Goal: Book appointment/travel/reservation

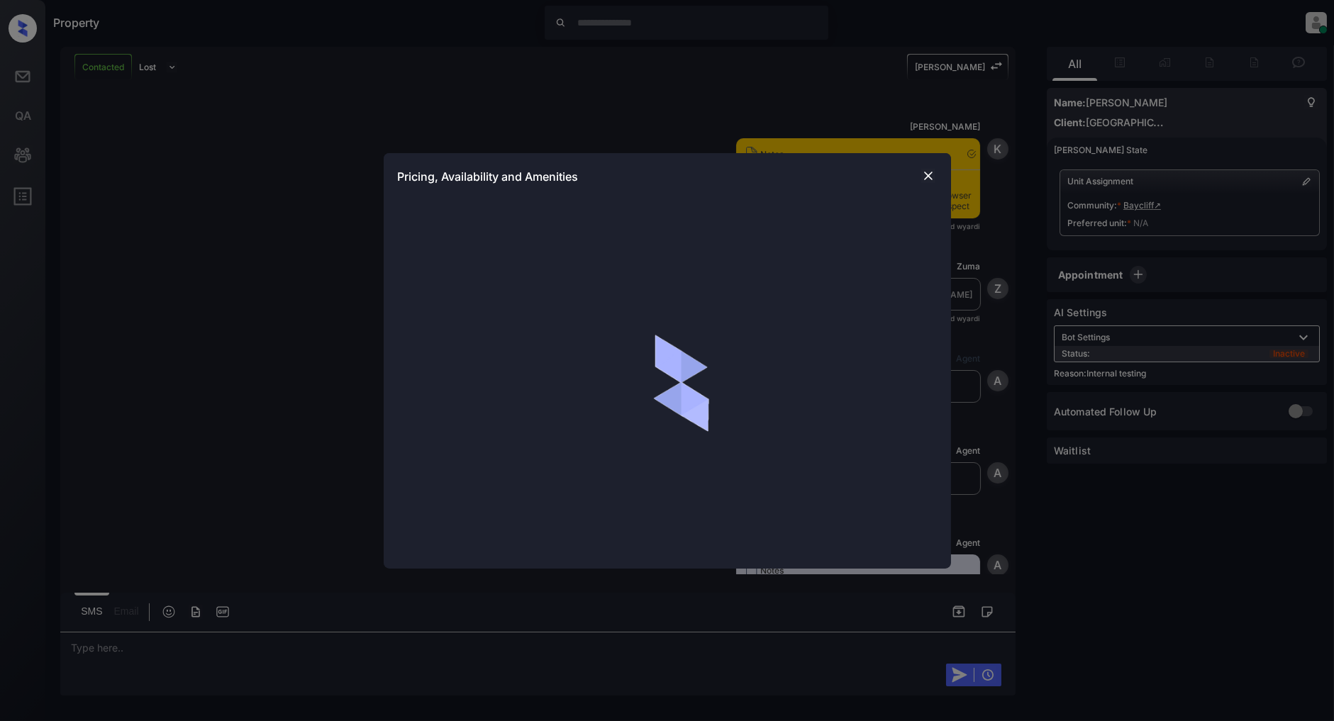
scroll to position [4266, 0]
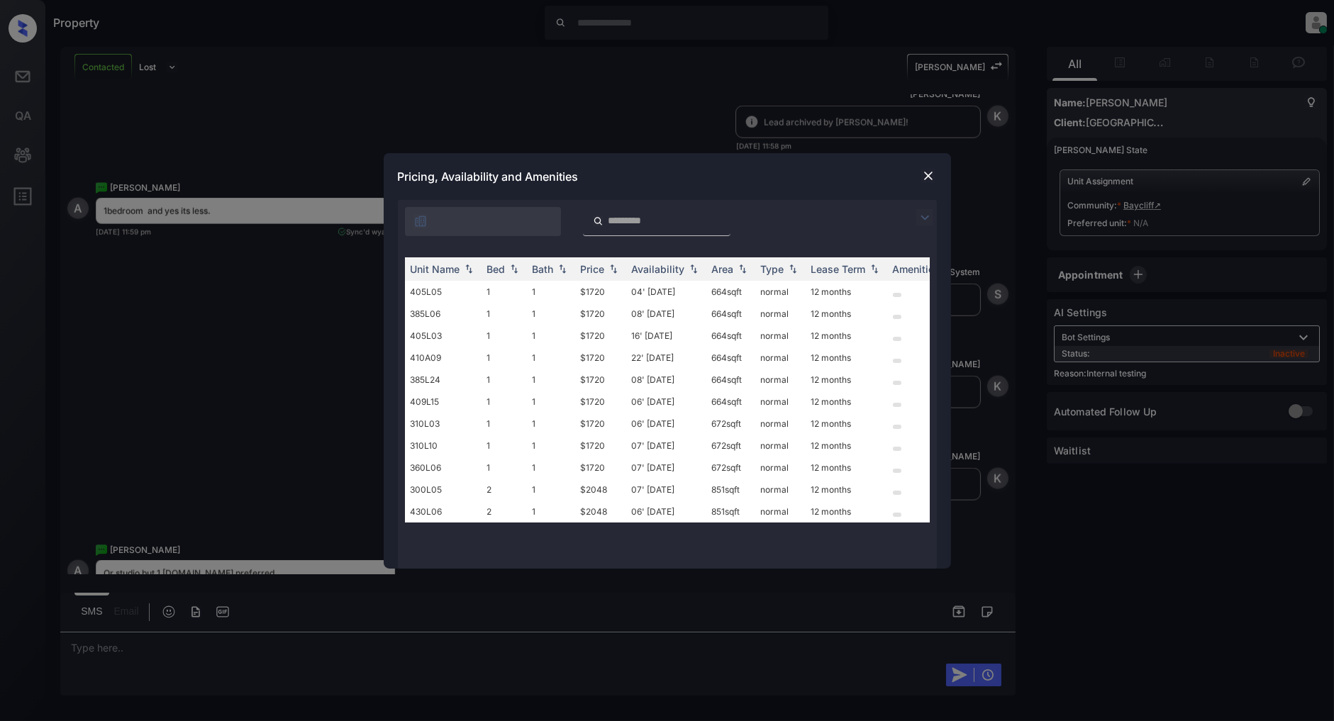
click at [923, 218] on img at bounding box center [924, 217] width 17 height 17
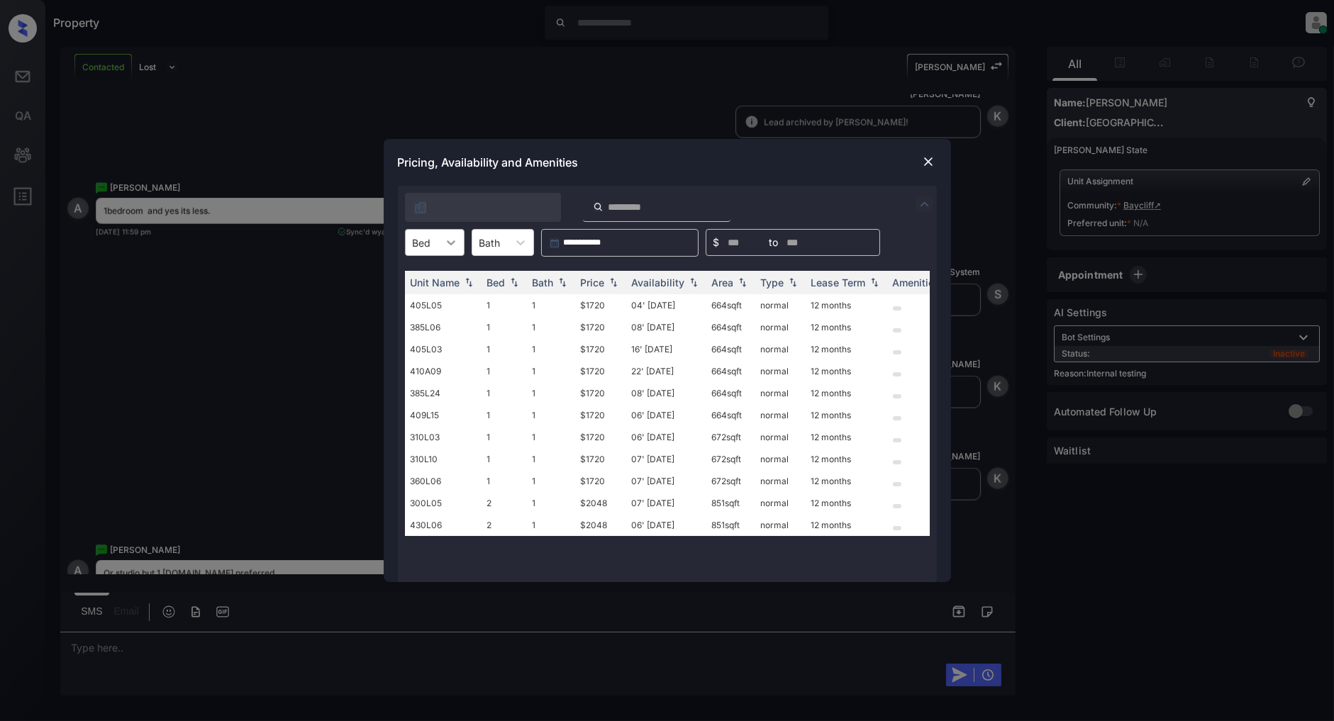
click at [455, 245] on icon at bounding box center [451, 242] width 14 height 14
click at [430, 278] on div "1" at bounding box center [435, 278] width 60 height 26
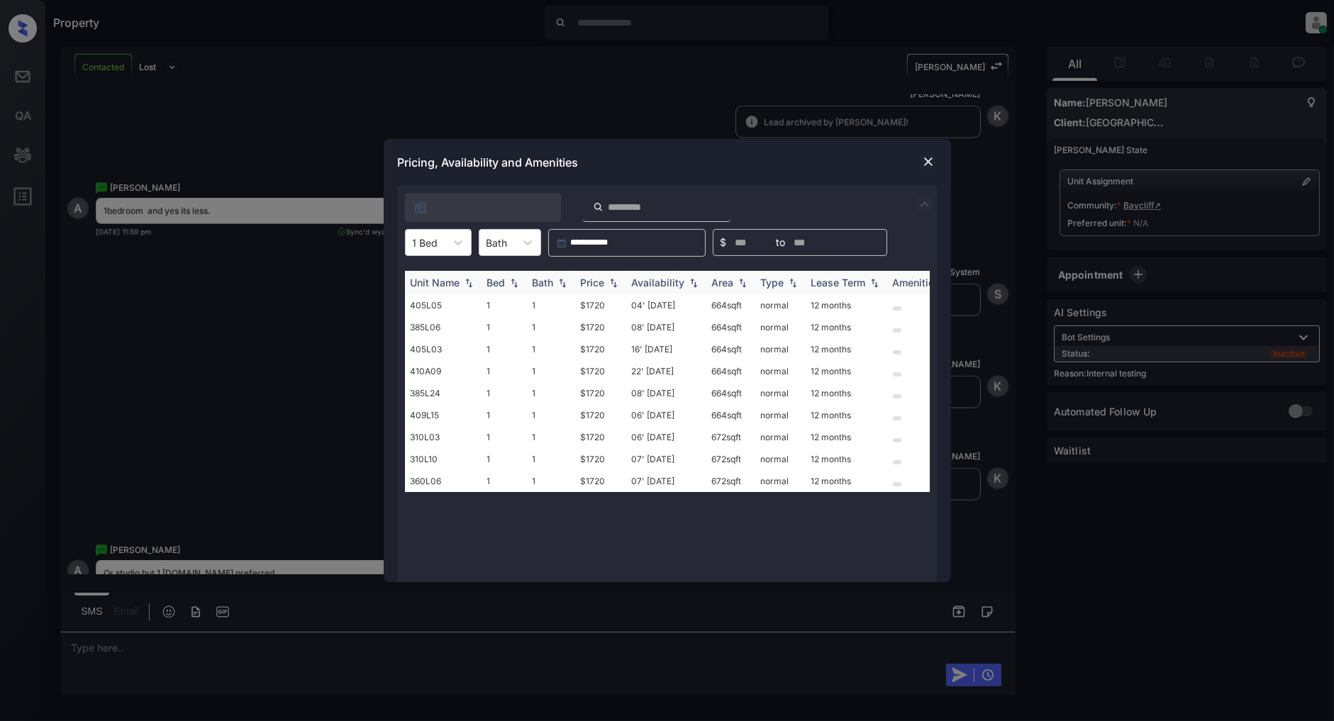
click at [617, 287] on img at bounding box center [613, 283] width 14 height 10
click at [617, 287] on img at bounding box center [613, 282] width 14 height 11
drag, startPoint x: 615, startPoint y: 303, endPoint x: 563, endPoint y: 305, distance: 51.8
click at [563, 305] on tr "405L05 1 1 $1720 04' Sep 25 664 sqft normal 12 months" at bounding box center [775, 305] width 741 height 22
click at [448, 536] on div "Unit Name Bed Bath Price Availability Area Type Lease Term Amenities 405L05 1 1…" at bounding box center [667, 419] width 525 height 297
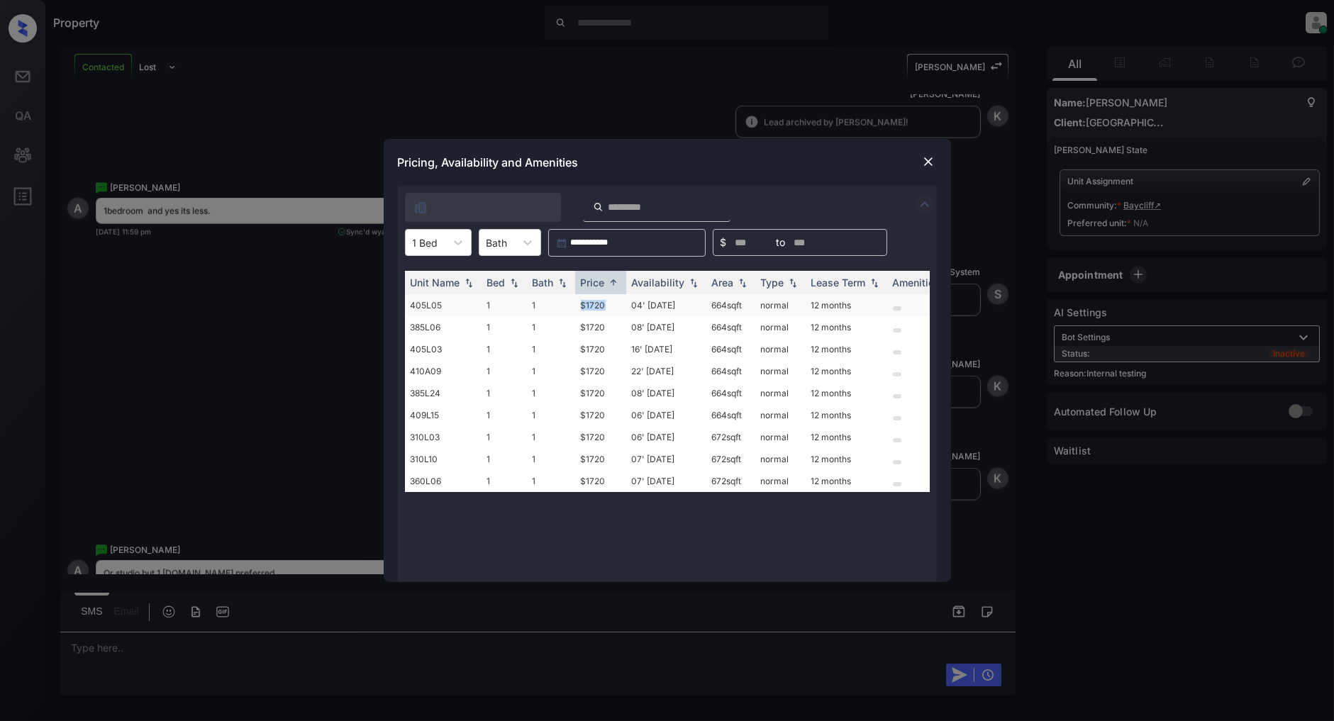
drag, startPoint x: 607, startPoint y: 302, endPoint x: 579, endPoint y: 306, distance: 28.6
click at [579, 306] on td "$1720" at bounding box center [600, 305] width 51 height 22
copy td "$1720"
click at [924, 166] on img at bounding box center [928, 162] width 14 height 14
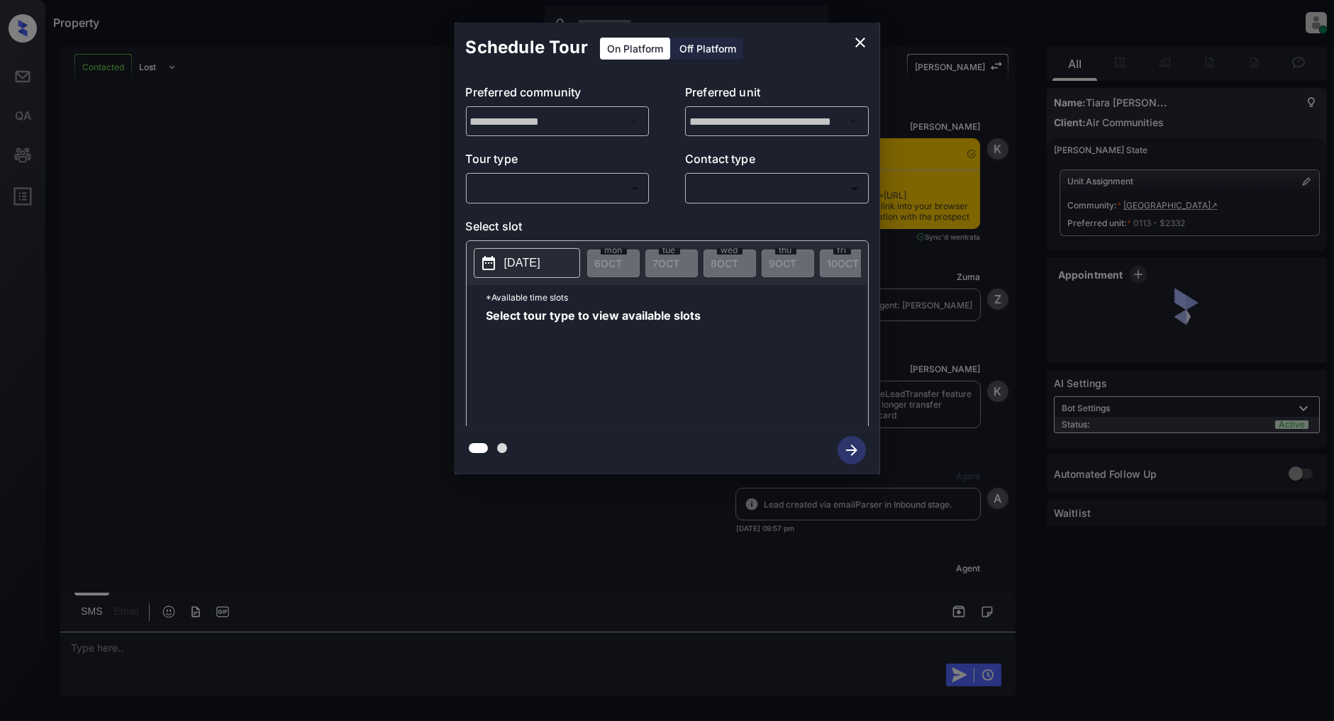
scroll to position [3016, 0]
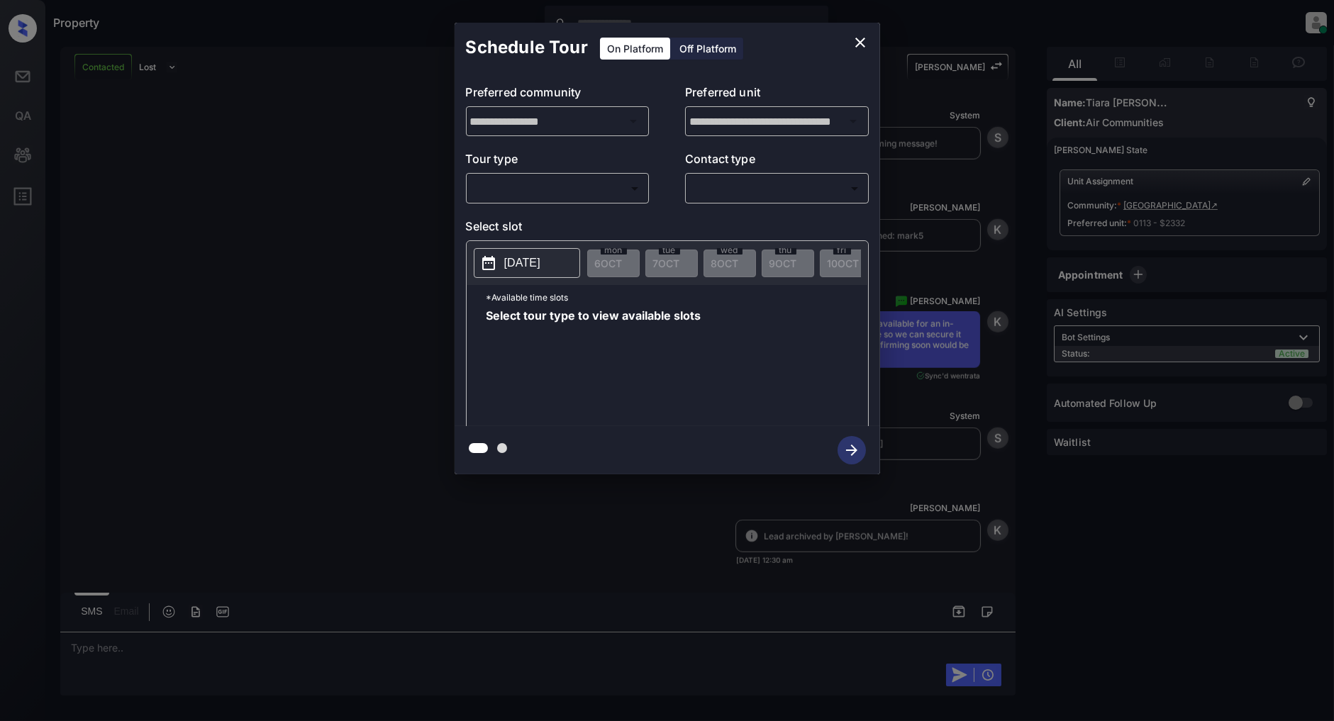
click at [614, 187] on body "Property [PERSON_NAME] Online Set yourself offline Set yourself on break Profil…" at bounding box center [667, 360] width 1334 height 721
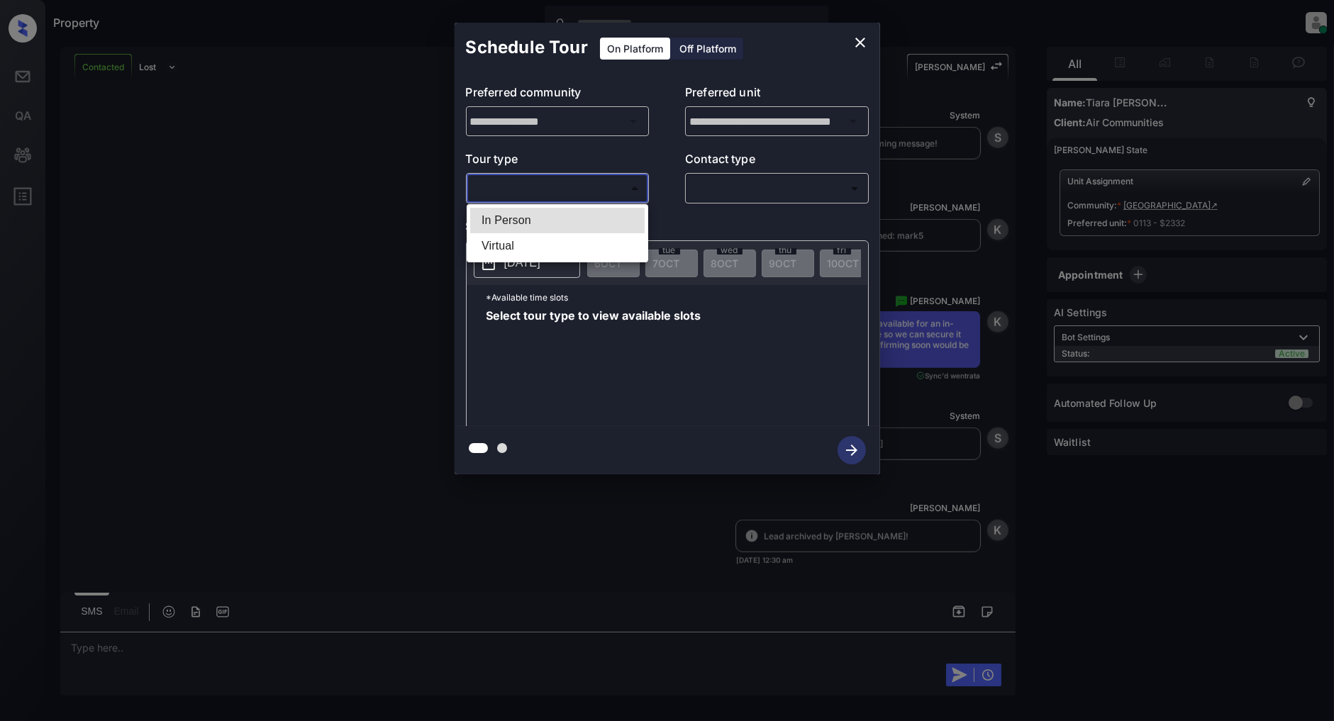
click at [557, 216] on li "In Person" at bounding box center [557, 221] width 174 height 26
type input "********"
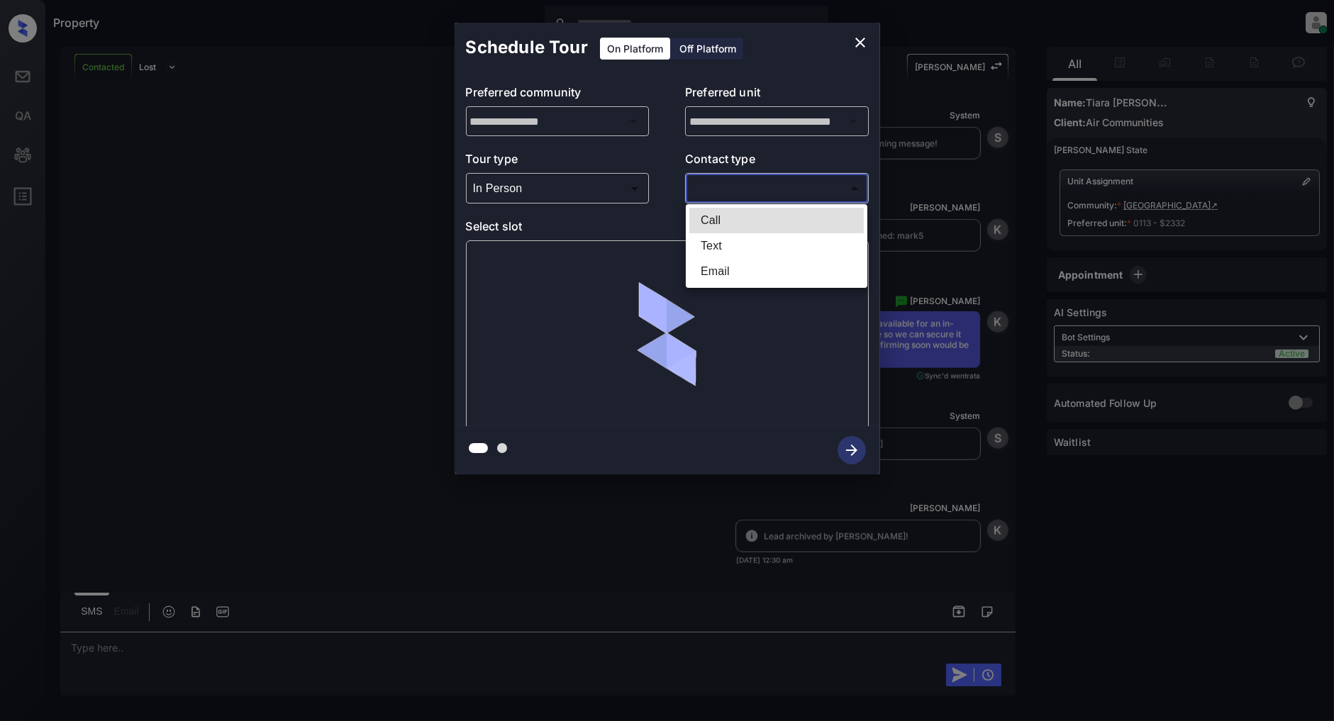
click at [731, 199] on body "Property [PERSON_NAME] Online Set yourself offline Set yourself on break Profil…" at bounding box center [667, 360] width 1334 height 721
click at [715, 255] on li "Text" at bounding box center [776, 246] width 174 height 26
type input "****"
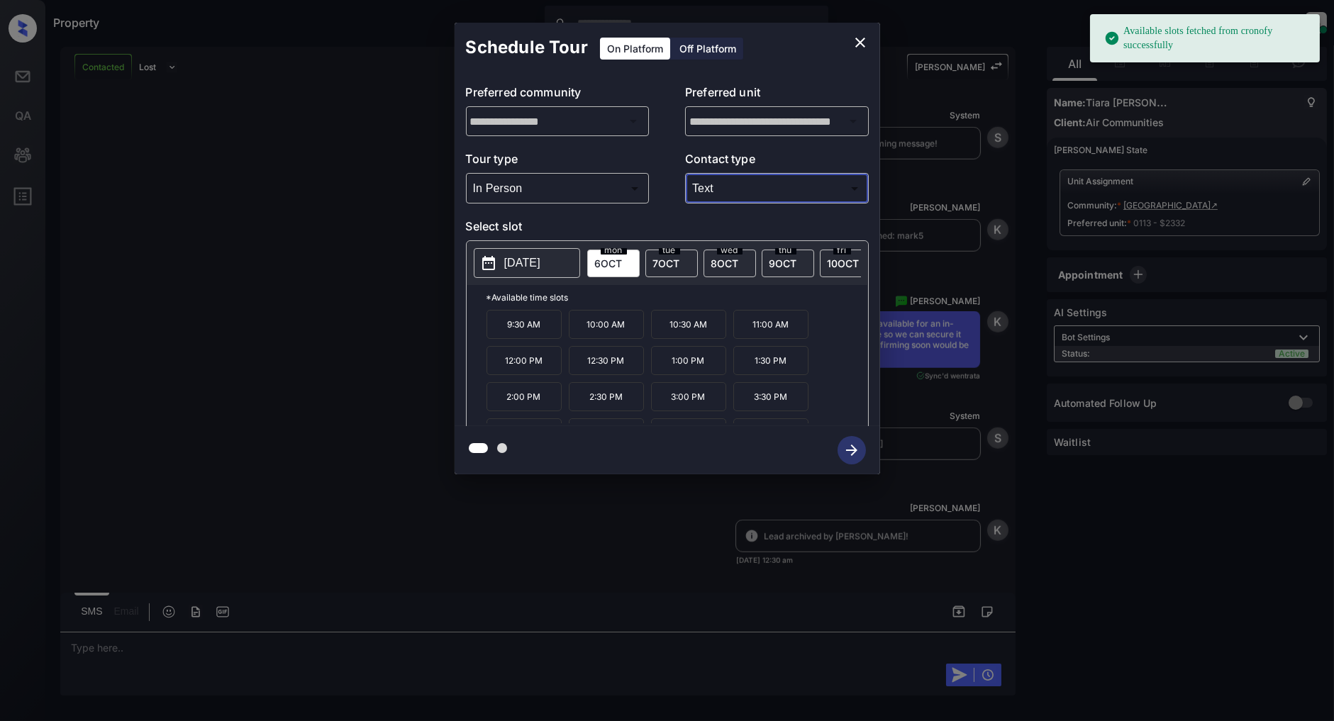
click at [677, 266] on span "[DATE]" at bounding box center [666, 263] width 27 height 12
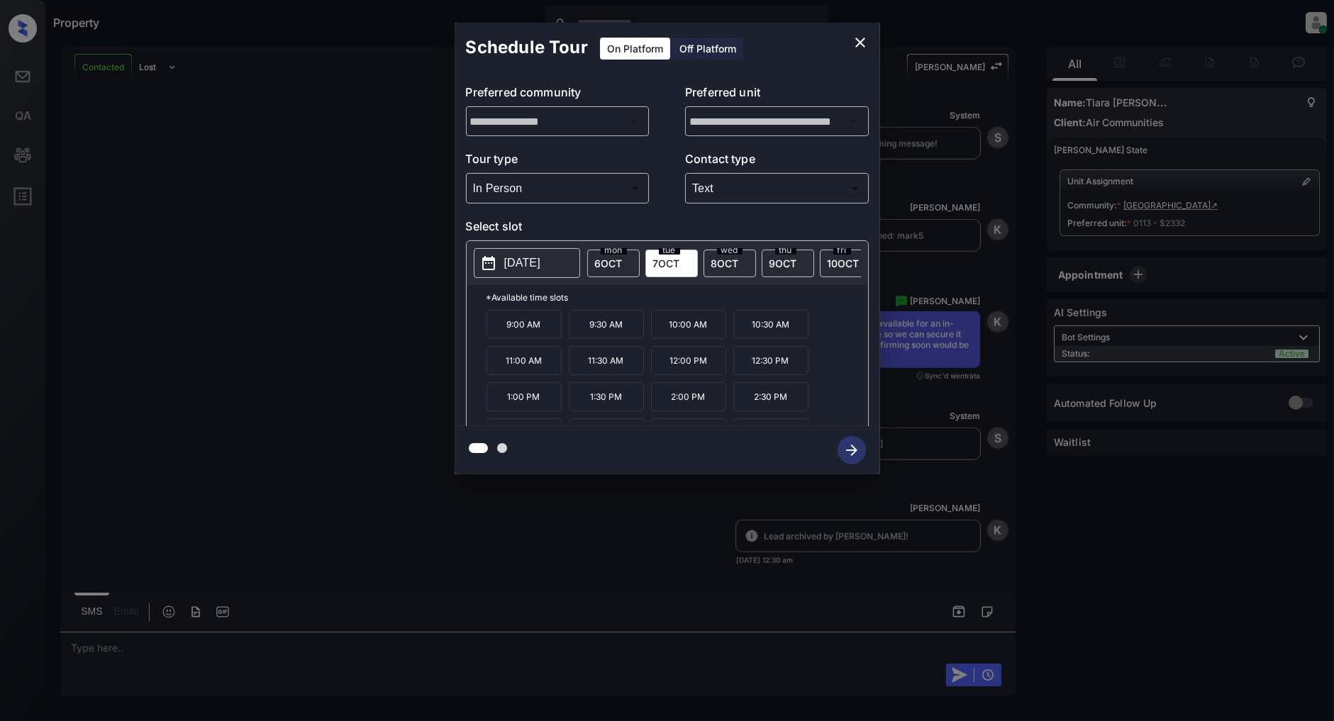
scroll to position [60, 0]
click at [614, 380] on p "3:30 PM" at bounding box center [606, 372] width 75 height 29
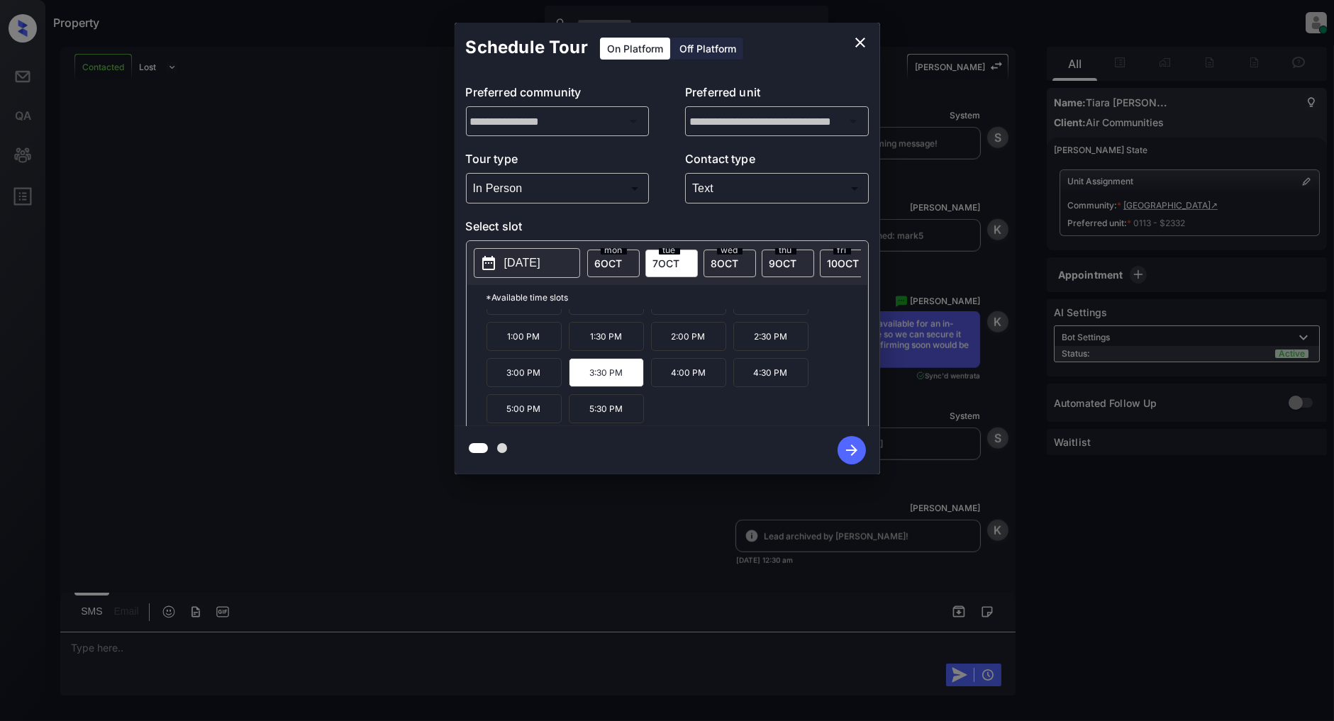
click at [864, 447] on icon "button" at bounding box center [852, 450] width 28 height 28
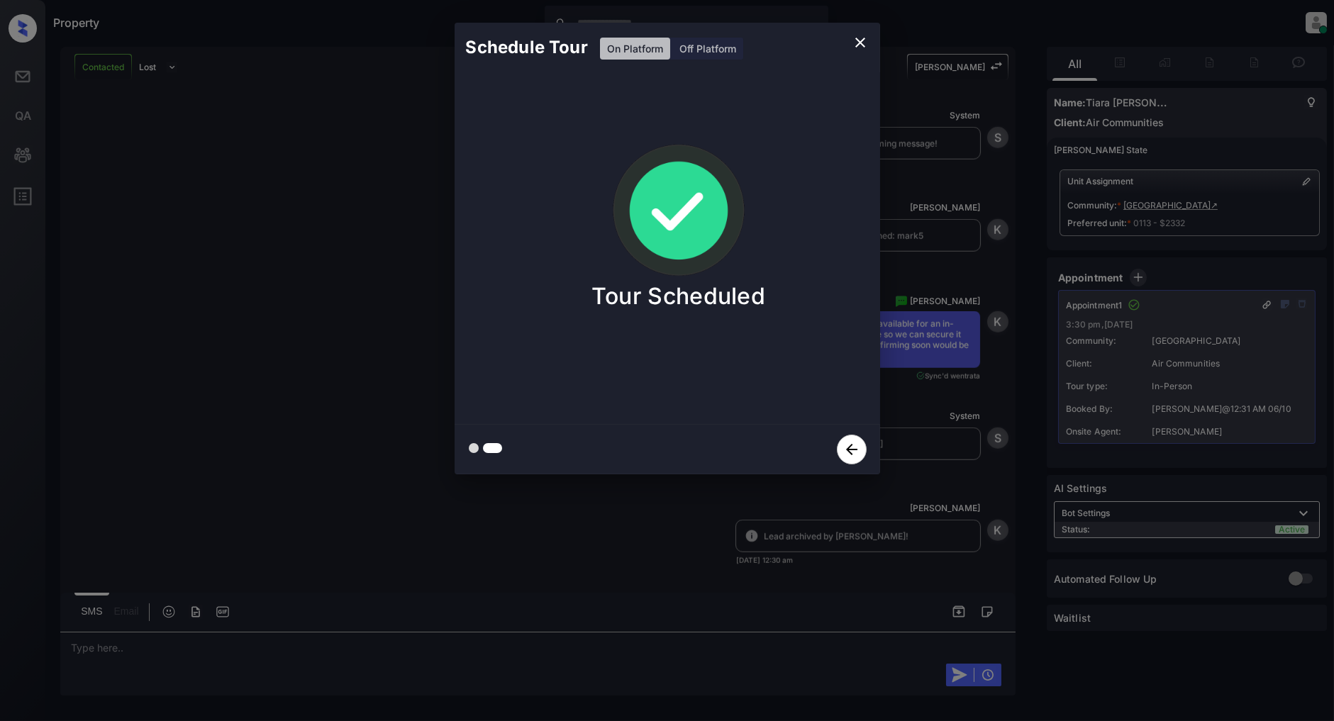
click at [855, 43] on icon "close" at bounding box center [860, 42] width 17 height 17
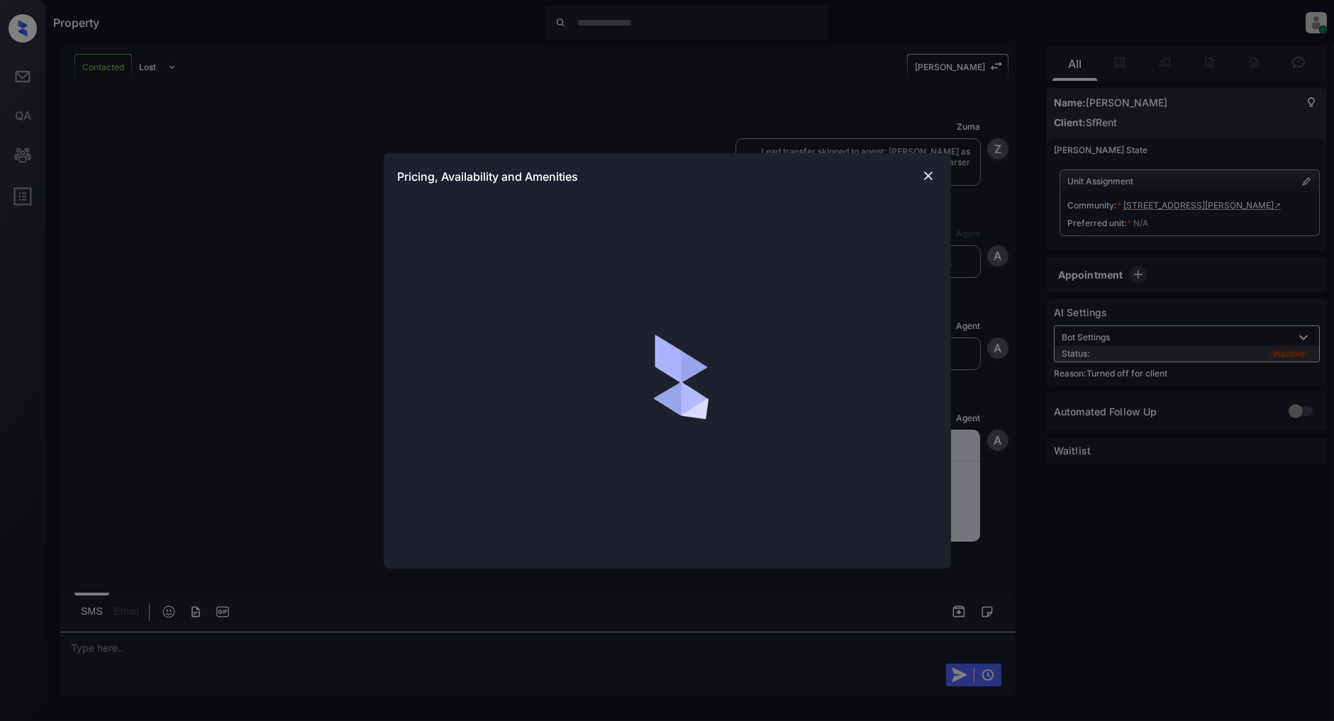
scroll to position [3426, 0]
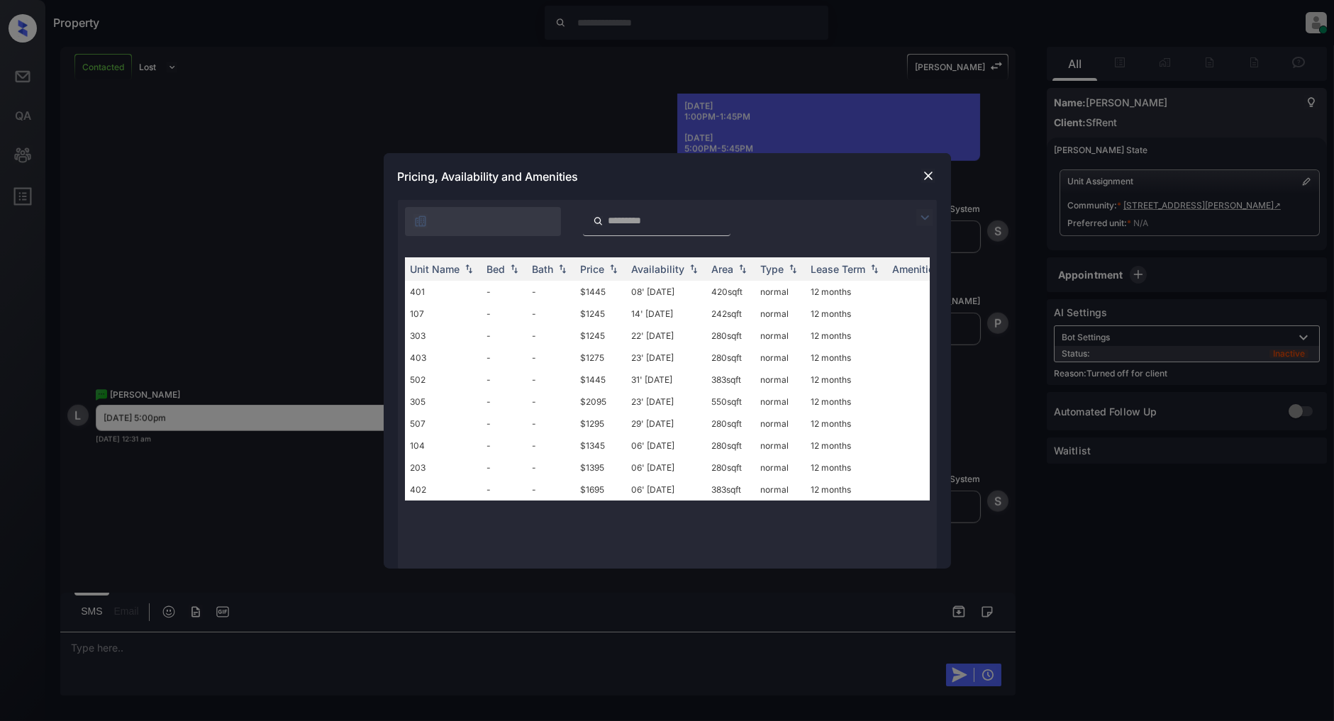
click at [929, 172] on img at bounding box center [928, 176] width 14 height 14
